Goal: Communication & Community: Answer question/provide support

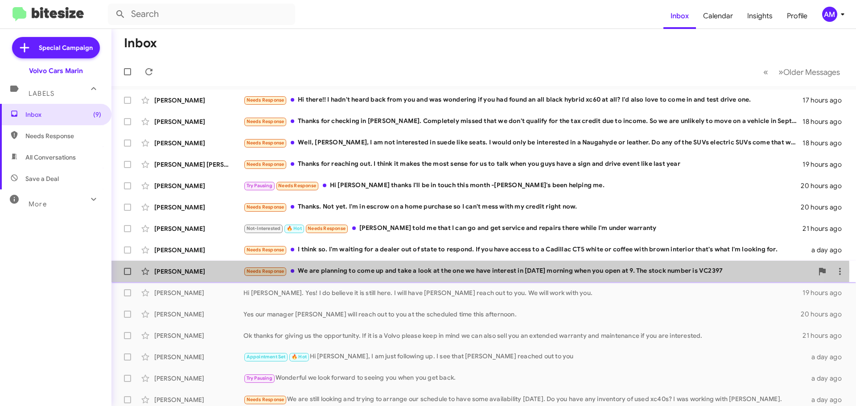
click at [383, 272] on div "Needs Response We are planning to come up and take a look at the one we have in…" at bounding box center [528, 271] width 570 height 10
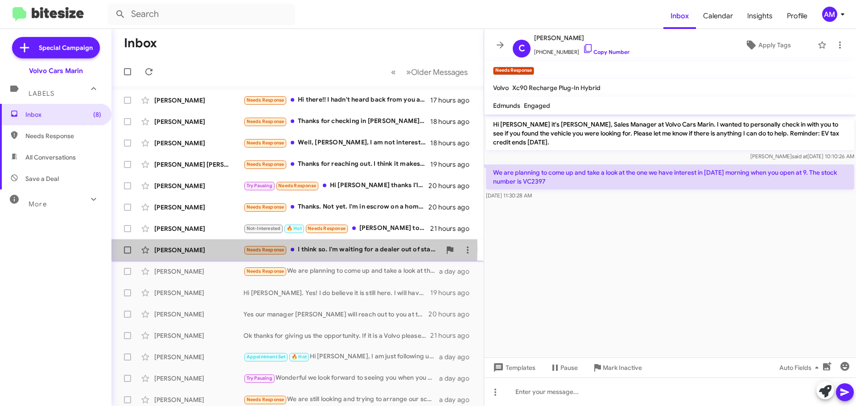
click at [169, 249] on div "[PERSON_NAME]" at bounding box center [198, 250] width 89 height 9
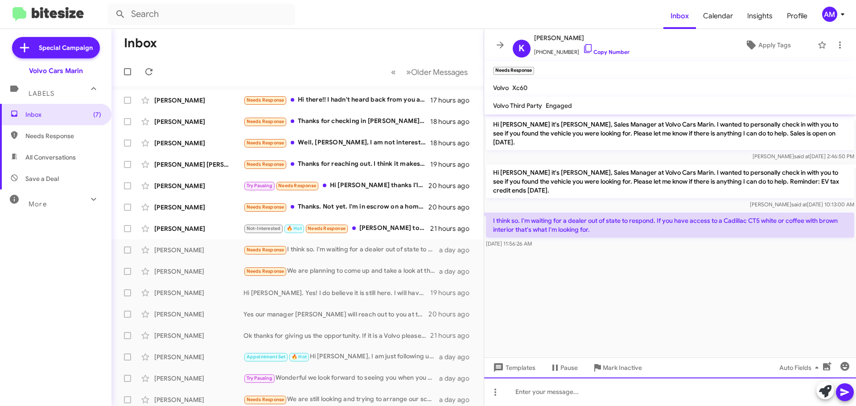
click at [618, 399] on div at bounding box center [670, 392] width 372 height 29
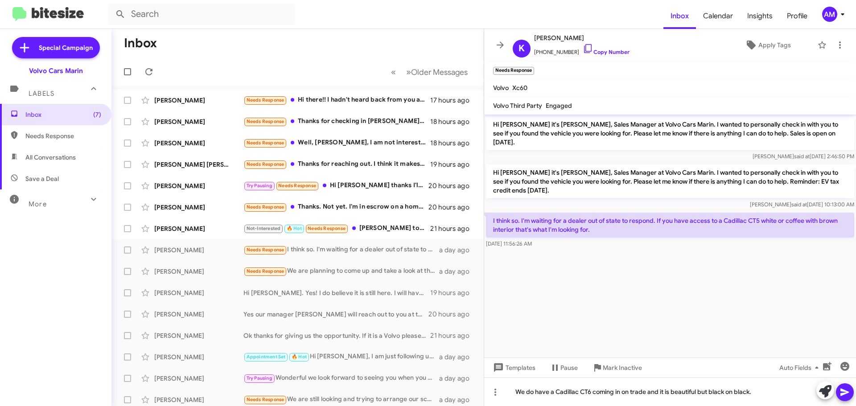
click at [847, 393] on icon at bounding box center [844, 393] width 8 height 8
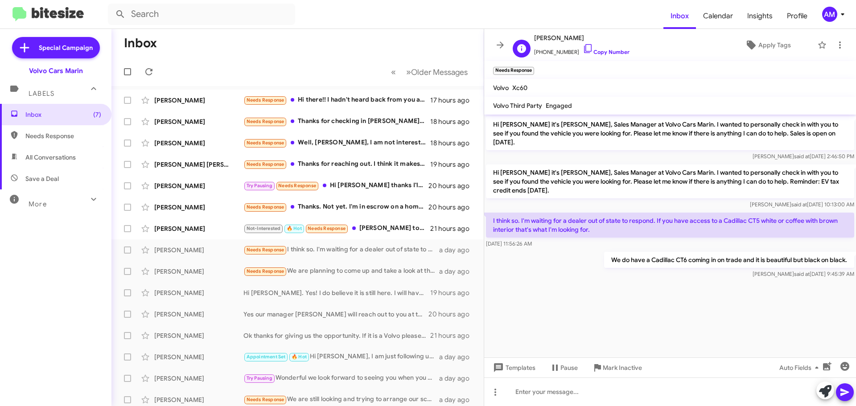
drag, startPoint x: 535, startPoint y: 39, endPoint x: 577, endPoint y: 40, distance: 41.9
click at [577, 40] on span "[PERSON_NAME]" at bounding box center [581, 38] width 95 height 11
copy span "[PERSON_NAME]"
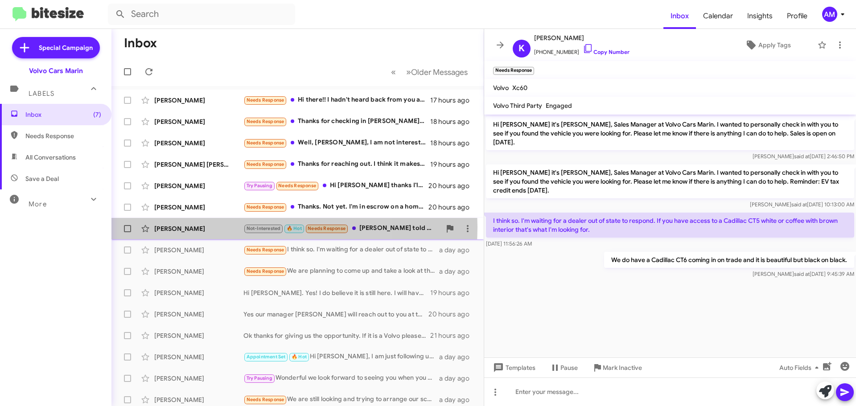
click at [208, 228] on div "[PERSON_NAME]" at bounding box center [198, 228] width 89 height 9
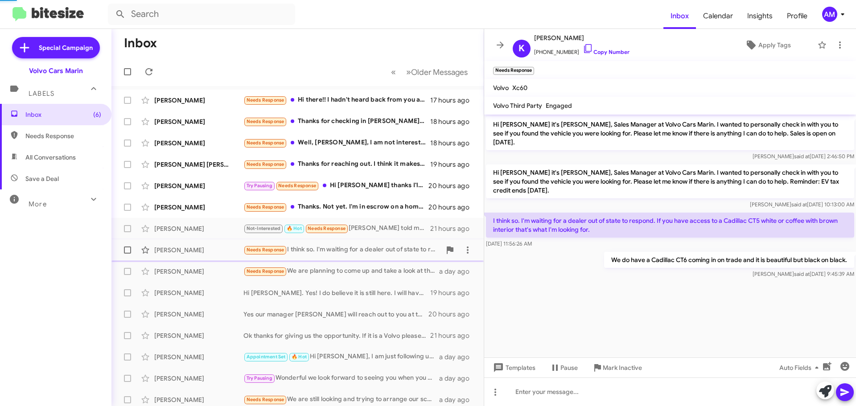
scroll to position [39, 0]
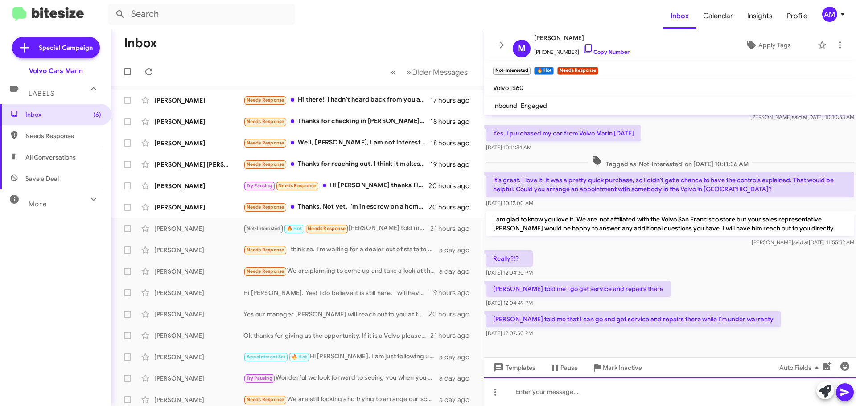
click at [561, 390] on div at bounding box center [670, 392] width 372 height 29
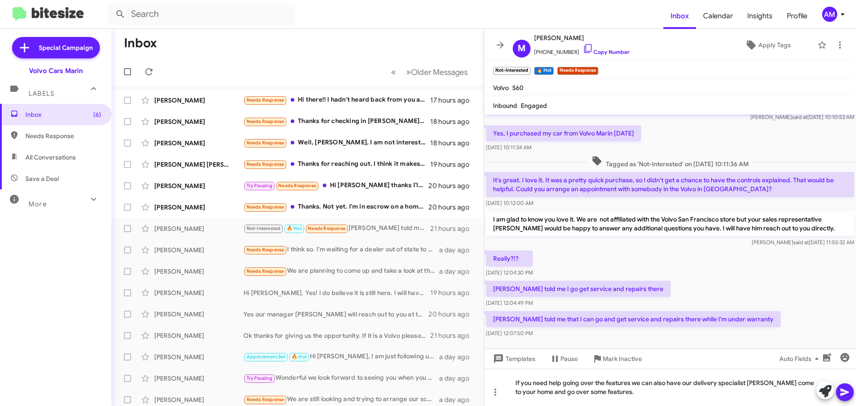
click at [845, 391] on icon at bounding box center [844, 393] width 8 height 8
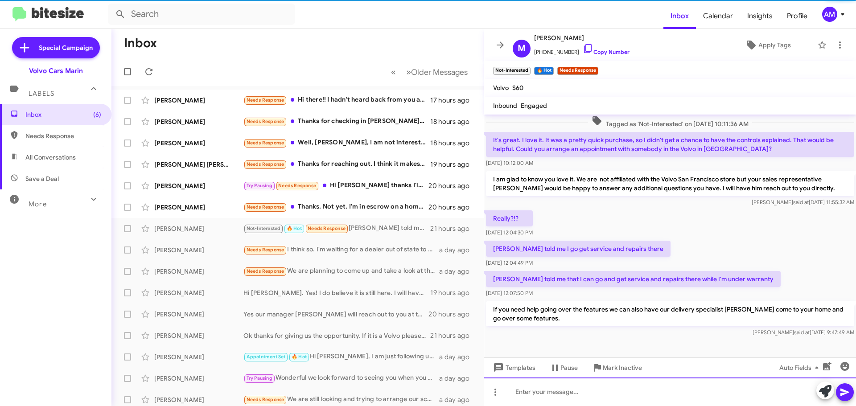
scroll to position [81, 0]
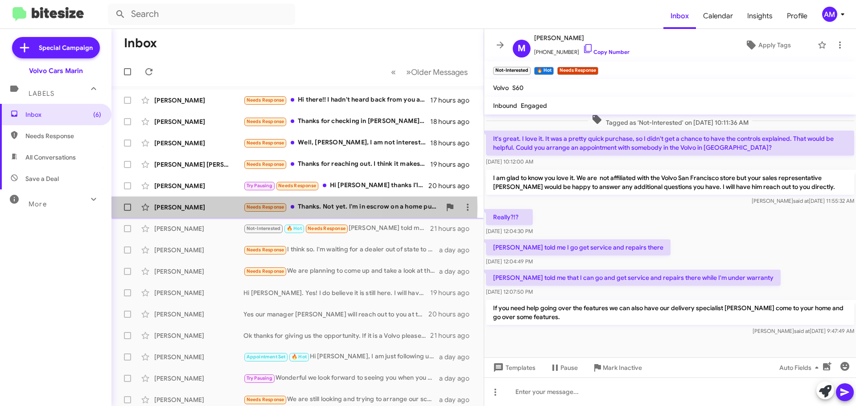
click at [203, 208] on div "[PERSON_NAME]" at bounding box center [198, 207] width 89 height 9
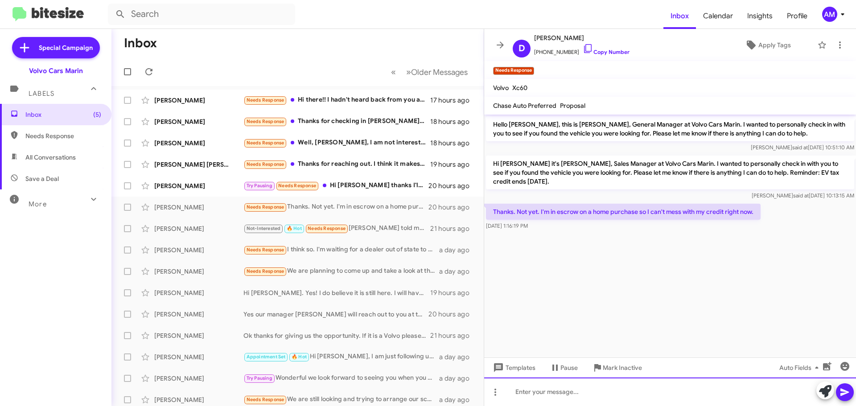
click at [544, 396] on div at bounding box center [670, 392] width 372 height 29
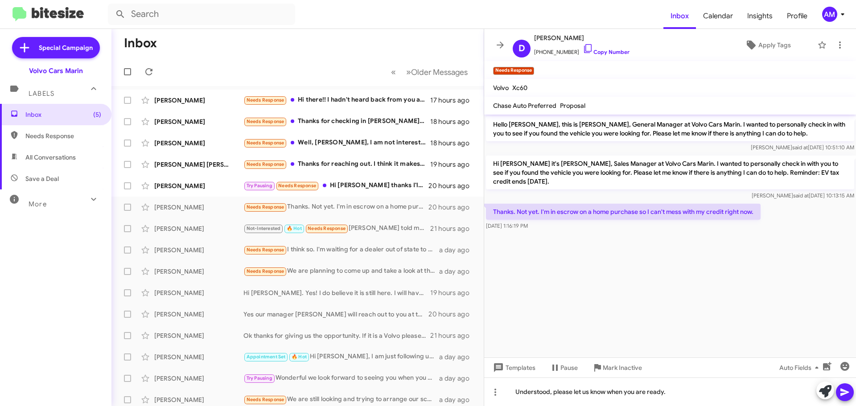
click at [843, 394] on icon at bounding box center [844, 393] width 8 height 8
click at [208, 183] on div "[PERSON_NAME]" at bounding box center [198, 185] width 89 height 9
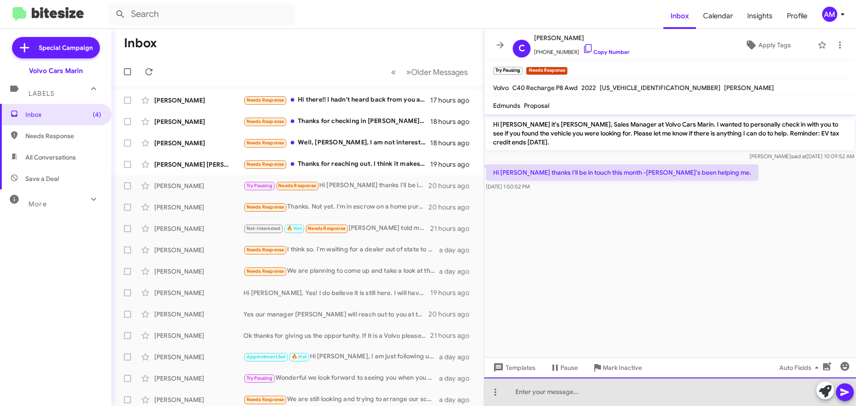
click at [580, 394] on div at bounding box center [670, 392] width 372 height 29
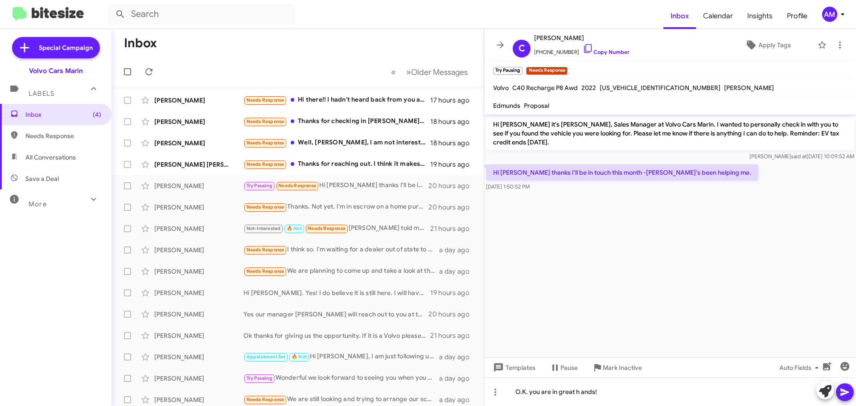
click at [847, 394] on icon at bounding box center [845, 392] width 11 height 11
click at [218, 158] on div "[PERSON_NAME] [PERSON_NAME] Needs Response Thanks for reaching out. I think it …" at bounding box center [298, 165] width 358 height 18
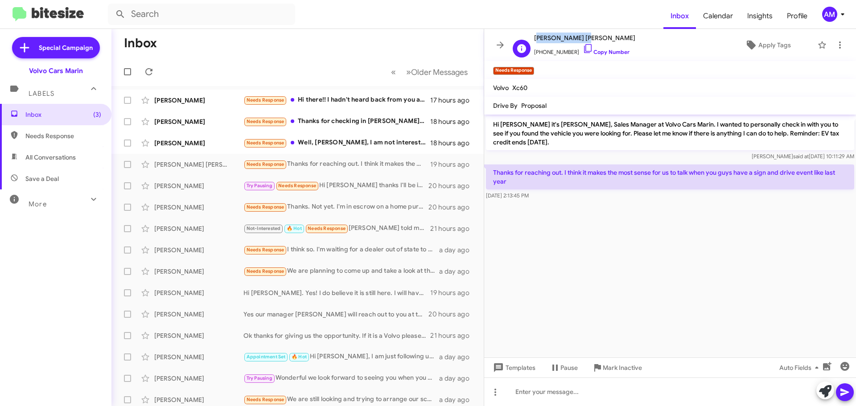
drag, startPoint x: 535, startPoint y: 39, endPoint x: 585, endPoint y: 41, distance: 50.4
click at [585, 41] on span "[PERSON_NAME] [PERSON_NAME]" at bounding box center [584, 38] width 101 height 11
copy span "[PERSON_NAME] [PERSON_NAME]"
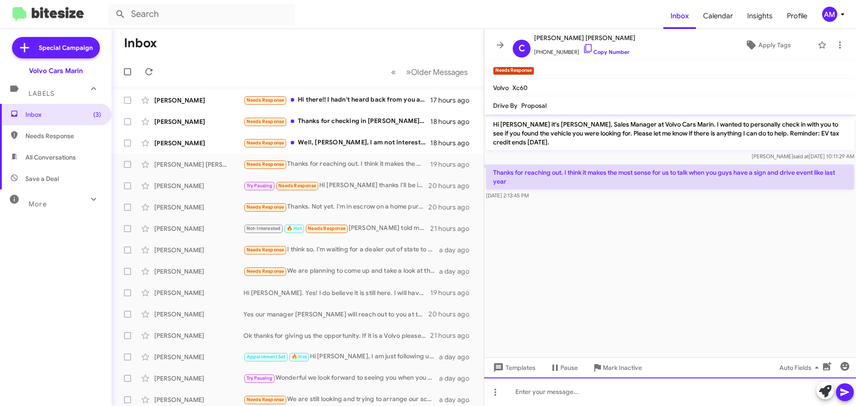
click at [559, 387] on div at bounding box center [670, 392] width 372 height 29
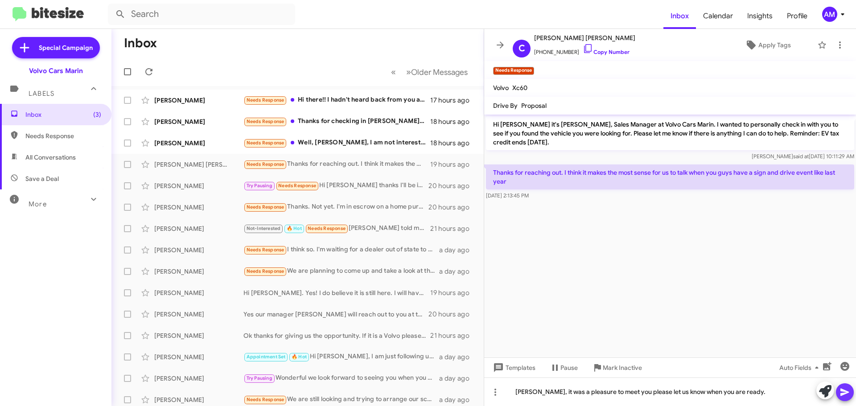
click at [841, 393] on icon at bounding box center [844, 393] width 8 height 8
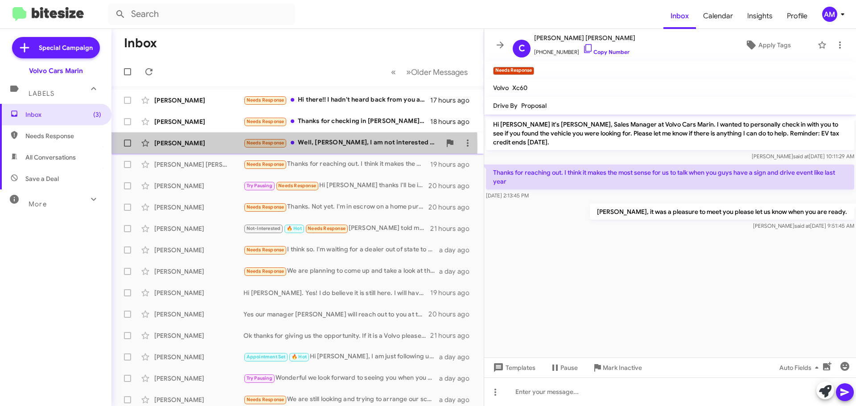
click at [179, 147] on div "[PERSON_NAME]" at bounding box center [198, 143] width 89 height 9
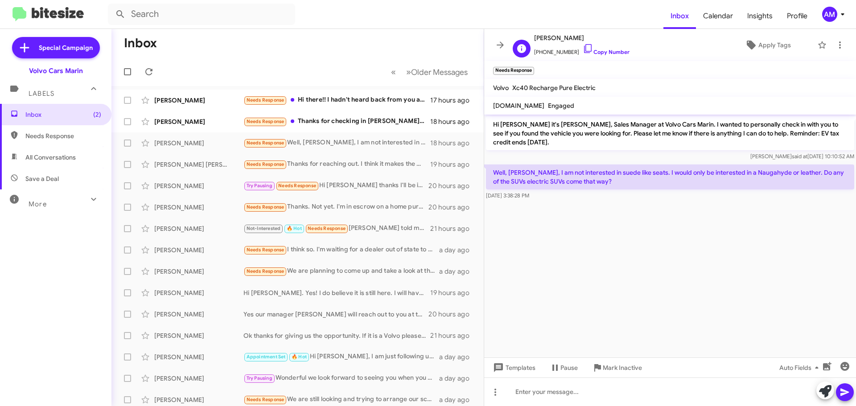
drag, startPoint x: 535, startPoint y: 38, endPoint x: 570, endPoint y: 39, distance: 34.8
click at [570, 39] on span "[PERSON_NAME]" at bounding box center [581, 38] width 95 height 11
copy span "[PERSON_NAME]"
click at [191, 120] on div "[PERSON_NAME]" at bounding box center [198, 121] width 89 height 9
drag, startPoint x: 535, startPoint y: 38, endPoint x: 587, endPoint y: 37, distance: 52.6
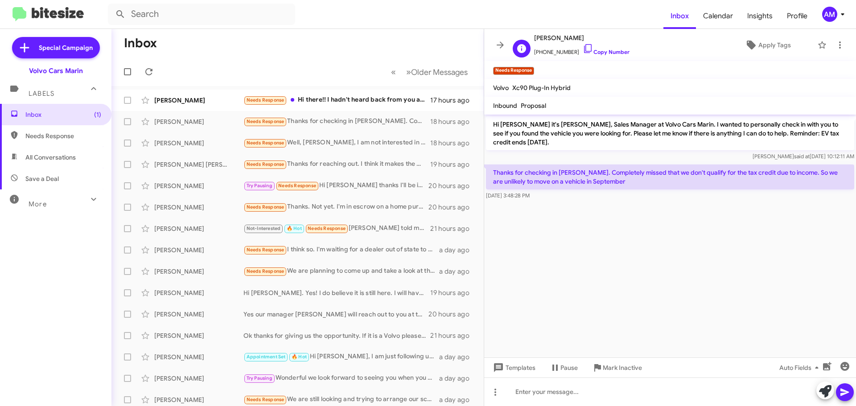
click at [587, 37] on span "[PERSON_NAME]" at bounding box center [581, 38] width 95 height 11
copy span "[PERSON_NAME]"
click at [181, 96] on div "[DEMOGRAPHIC_DATA][PERSON_NAME] Needs Response Hi there!! I hadn't heard back f…" at bounding box center [298, 100] width 358 height 18
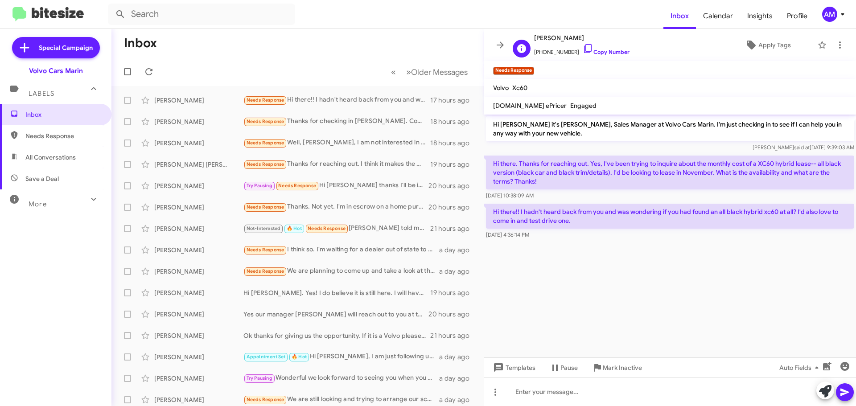
drag, startPoint x: 535, startPoint y: 40, endPoint x: 579, endPoint y: 40, distance: 44.1
click at [579, 40] on span "[PERSON_NAME]" at bounding box center [581, 38] width 95 height 11
copy span "[PERSON_NAME]"
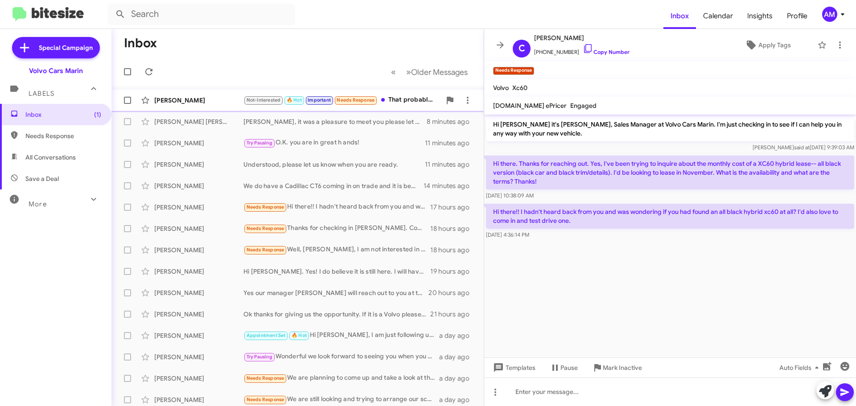
click at [197, 99] on div "[PERSON_NAME]" at bounding box center [198, 100] width 89 height 9
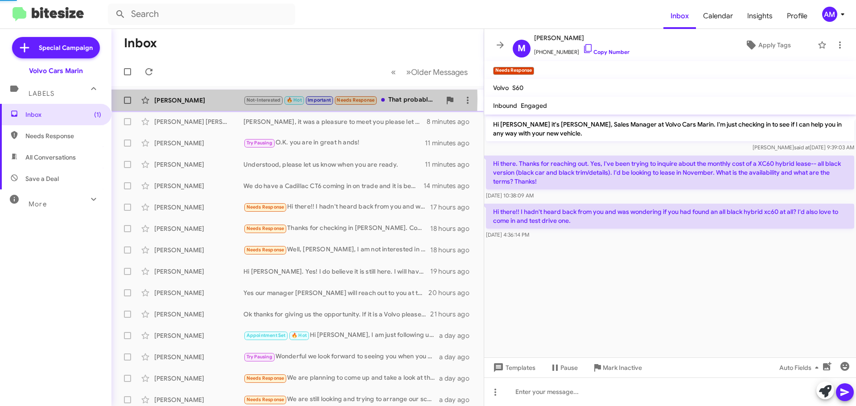
scroll to position [146, 0]
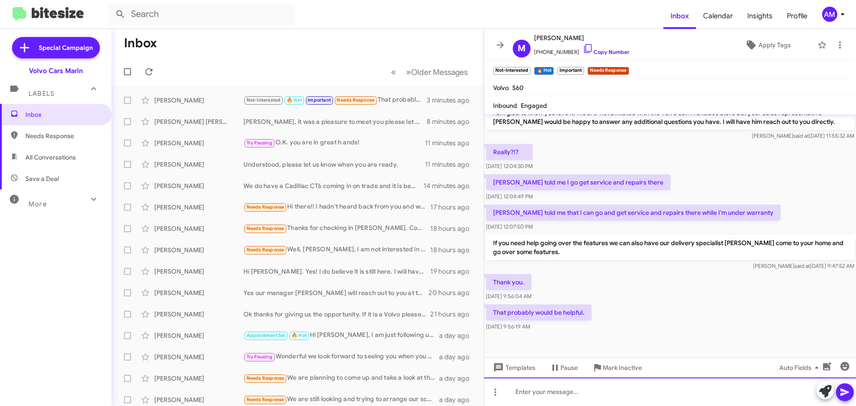
click at [533, 392] on div at bounding box center [670, 392] width 372 height 29
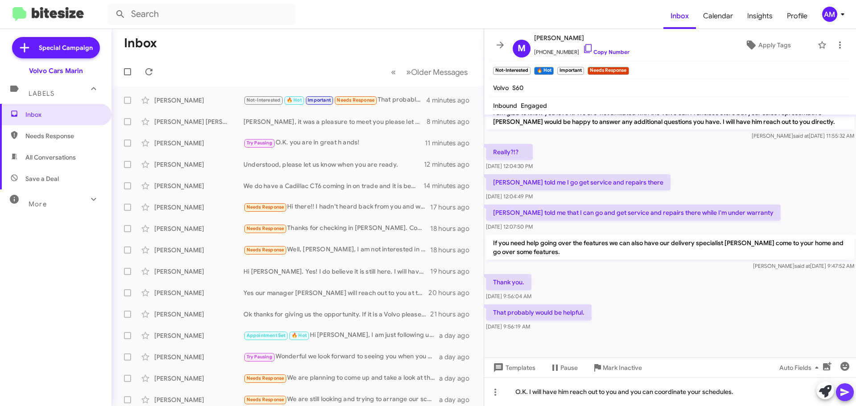
click at [849, 394] on icon at bounding box center [845, 392] width 11 height 11
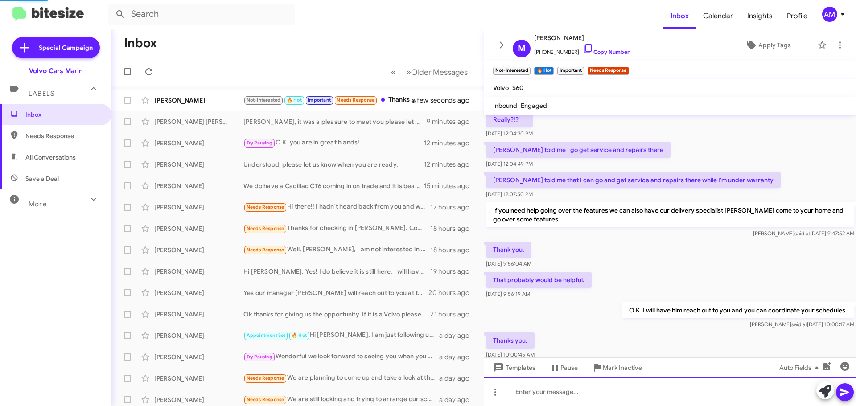
scroll to position [0, 0]
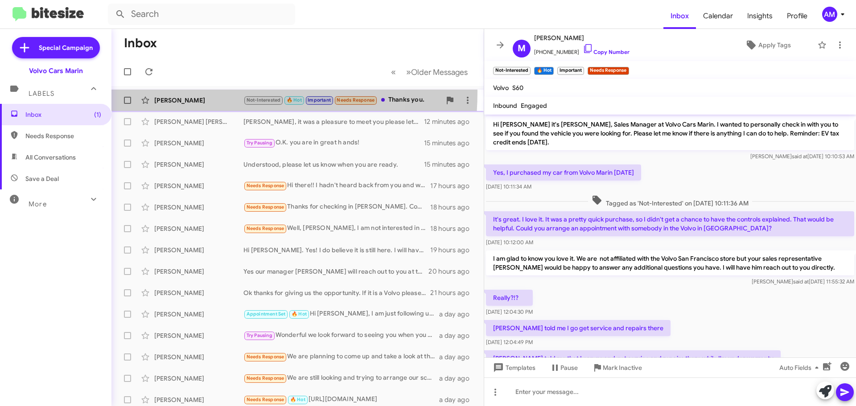
click at [158, 91] on span "[PERSON_NAME] Not-Interested 🔥 Hot Important Needs Response Thanks you. 3 minut…" at bounding box center [297, 100] width 372 height 21
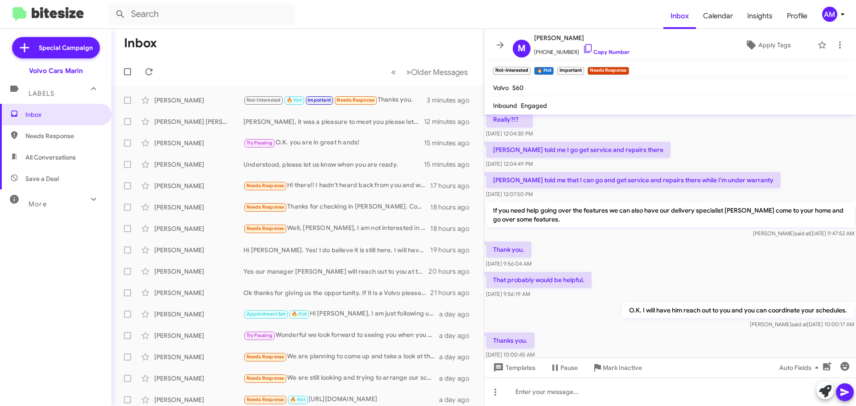
scroll to position [211, 0]
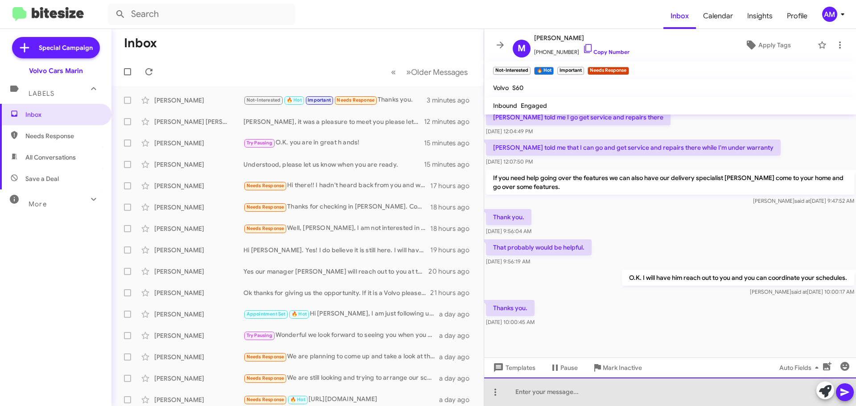
click at [600, 397] on div at bounding box center [670, 392] width 372 height 29
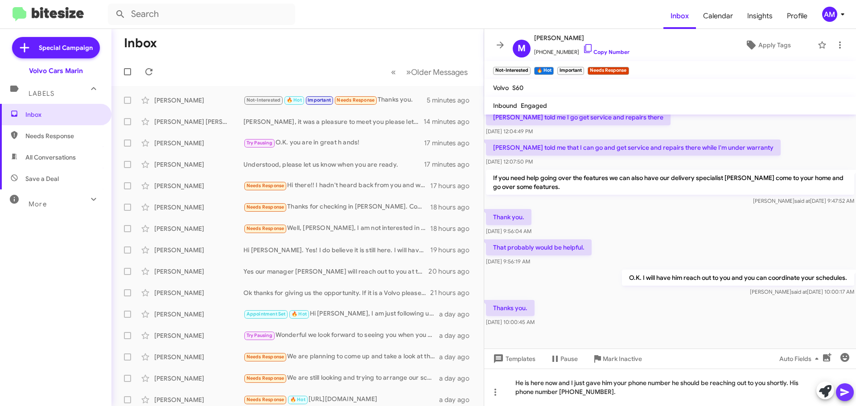
click at [847, 393] on icon at bounding box center [844, 393] width 8 height 8
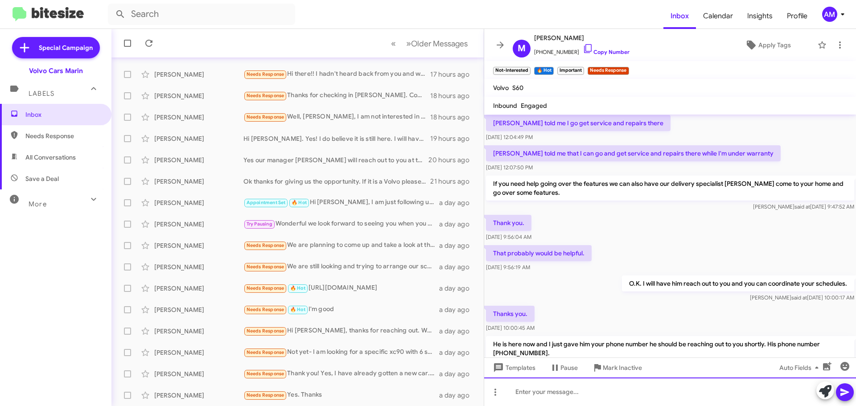
scroll to position [252, 0]
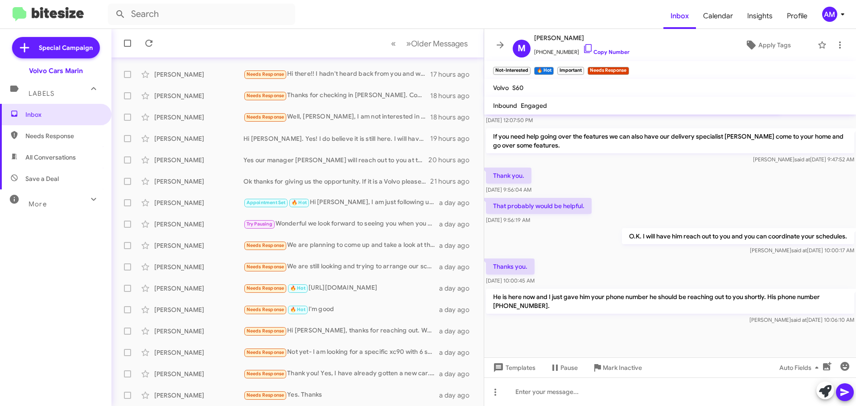
click at [49, 268] on div "Inbox Needs Response All Conversations Save a Deal More Important 🔥 Hot Appoint…" at bounding box center [55, 226] width 111 height 244
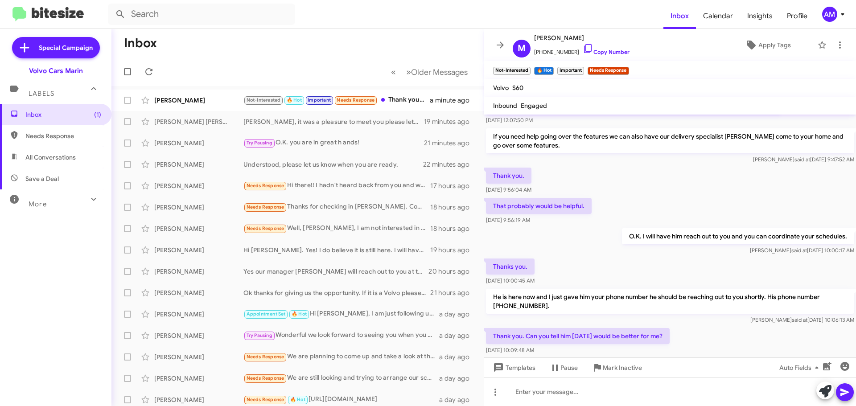
scroll to position [0, 0]
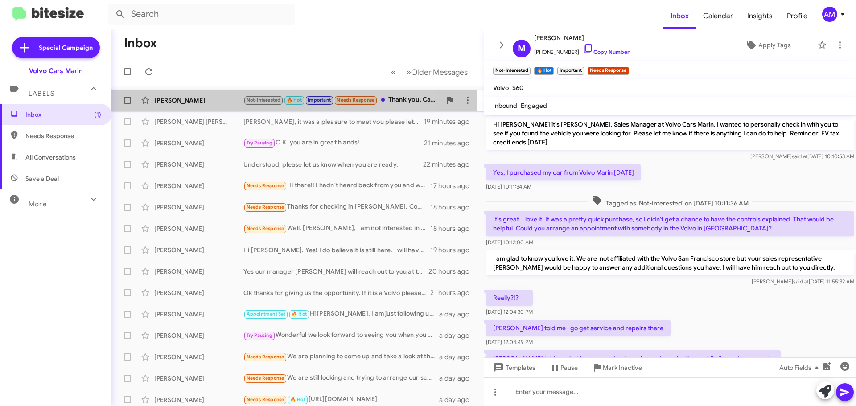
click at [173, 103] on div "[PERSON_NAME]" at bounding box center [198, 100] width 89 height 9
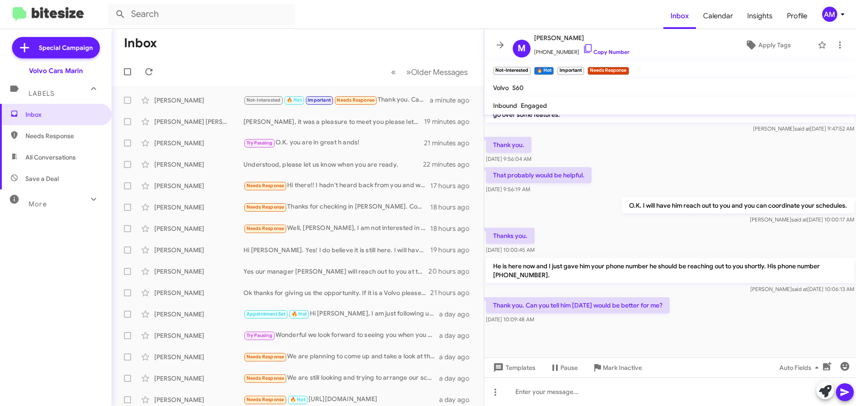
scroll to position [285, 0]
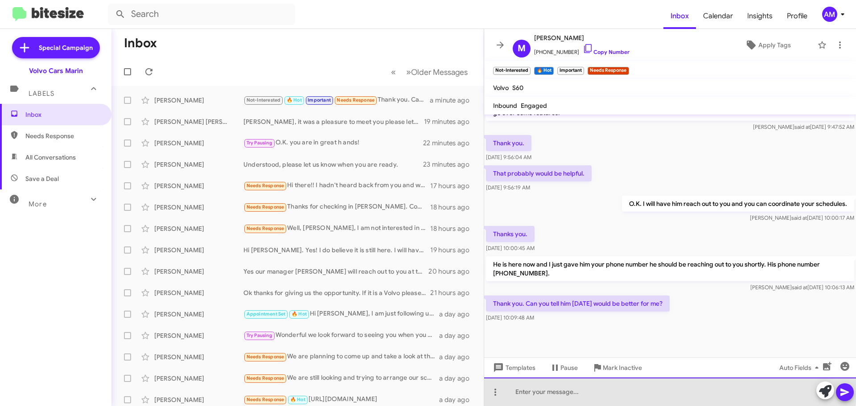
click at [554, 387] on div at bounding box center [670, 392] width 372 height 29
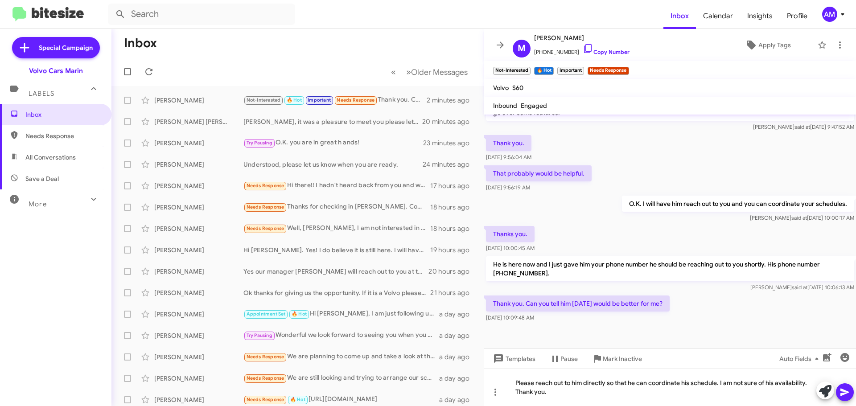
click at [849, 394] on icon at bounding box center [845, 392] width 11 height 11
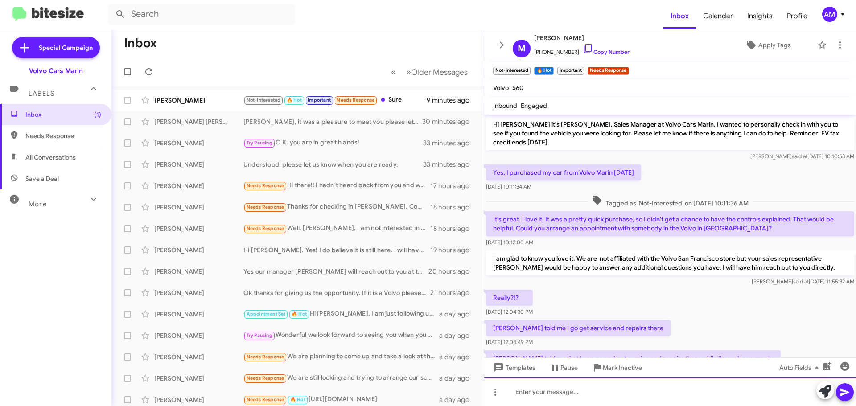
scroll to position [350, 0]
